Goal: Task Accomplishment & Management: Manage account settings

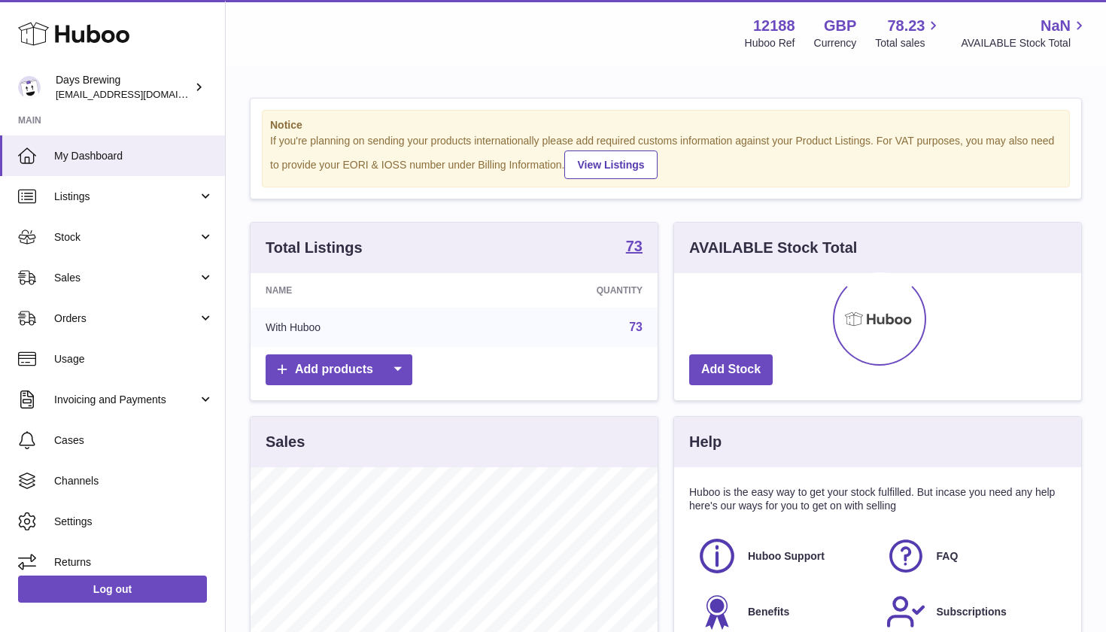
scroll to position [235, 407]
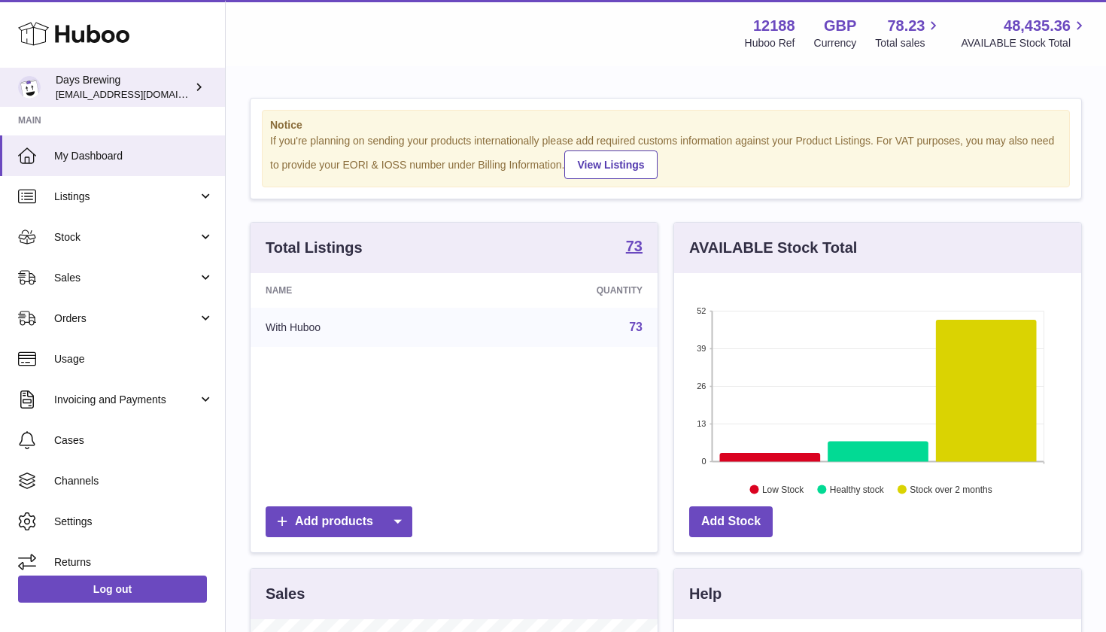
click at [114, 82] on div "Days Brewing helena@daysbrewing.com" at bounding box center [123, 87] width 135 height 29
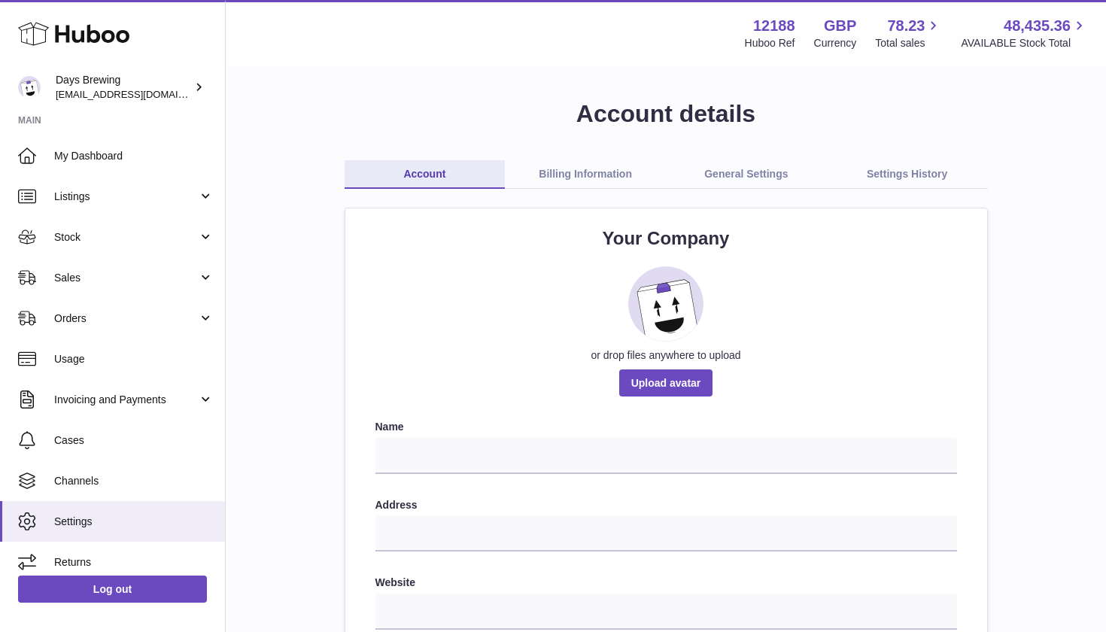
click at [609, 170] on link "Billing Information" at bounding box center [585, 174] width 161 height 29
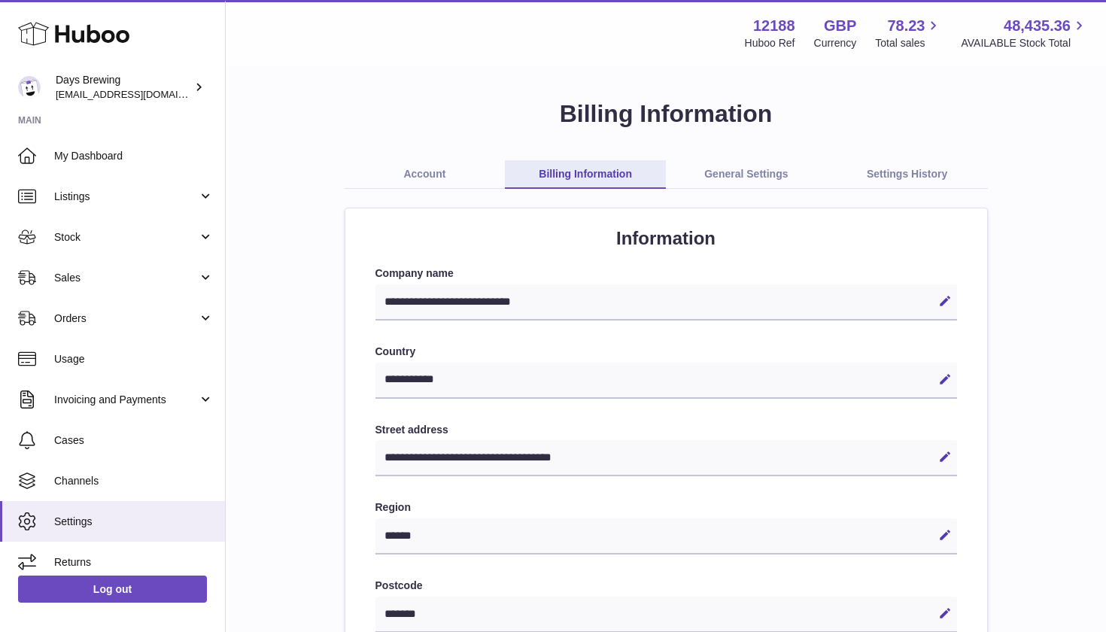
select select "**"
click at [746, 174] on link "General Settings" at bounding box center [746, 174] width 161 height 29
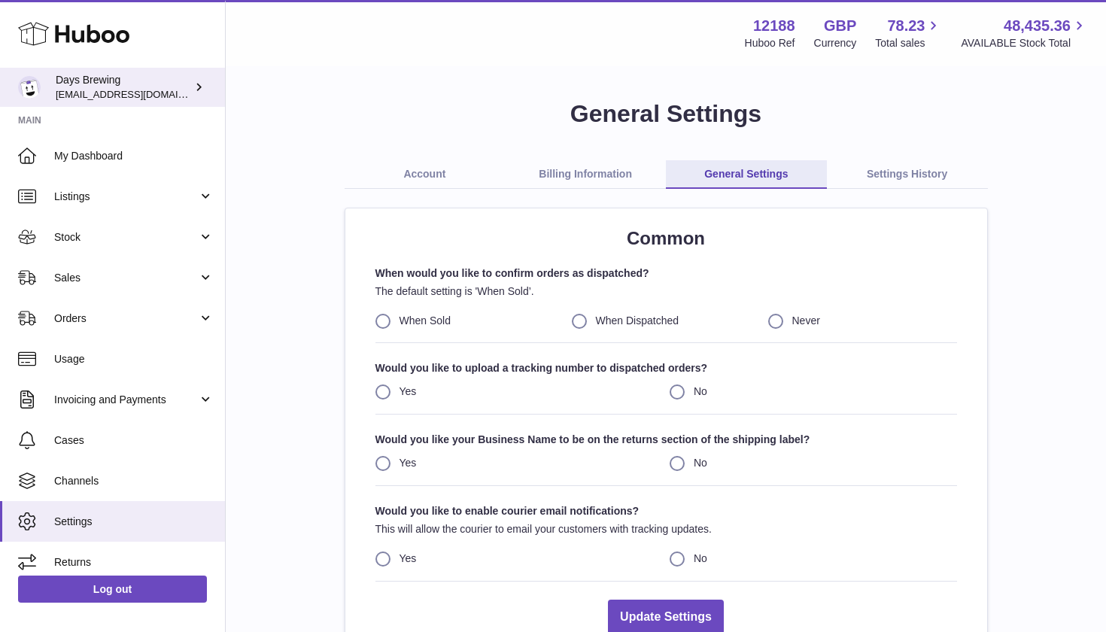
click at [207, 83] on link "Days Brewing [EMAIL_ADDRESS][DOMAIN_NAME]" at bounding box center [112, 87] width 225 height 39
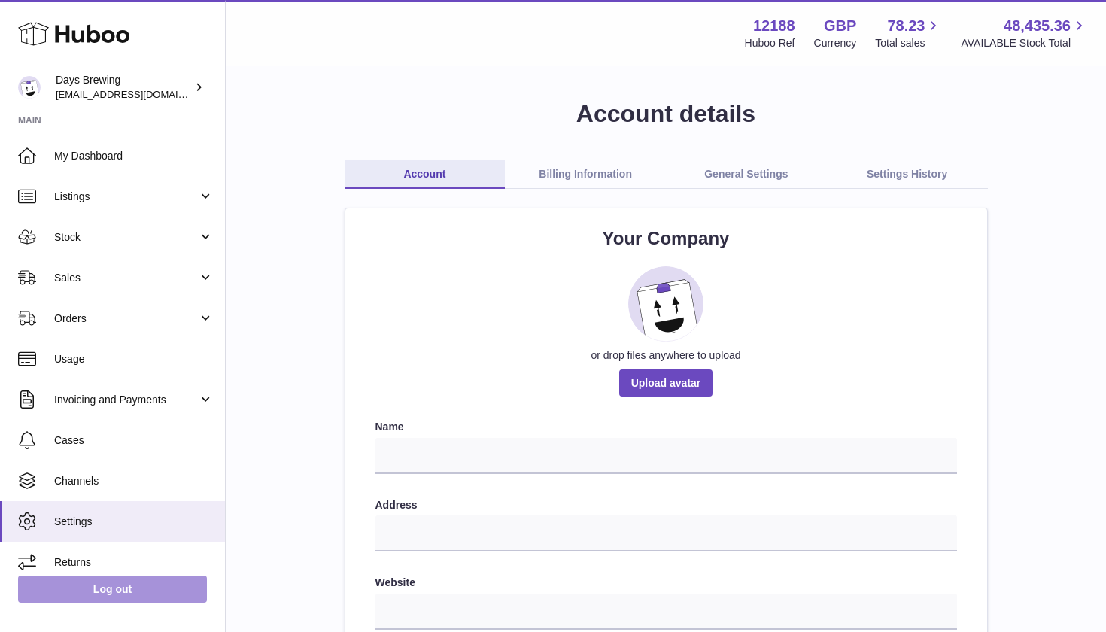
click at [97, 588] on link "Log out" at bounding box center [112, 589] width 189 height 27
